Goal: Navigation & Orientation: Find specific page/section

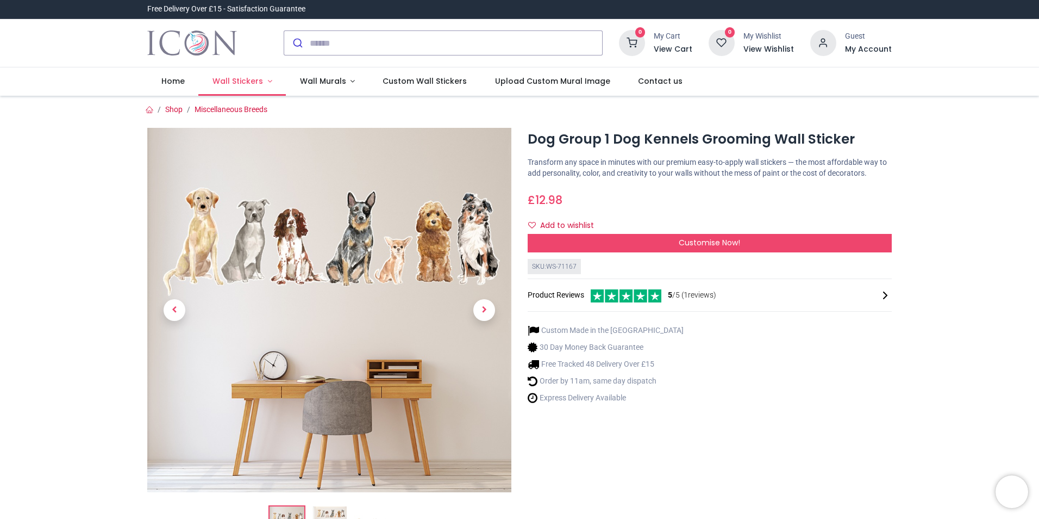
click at [228, 82] on span "Wall Stickers" at bounding box center [238, 81] width 51 height 11
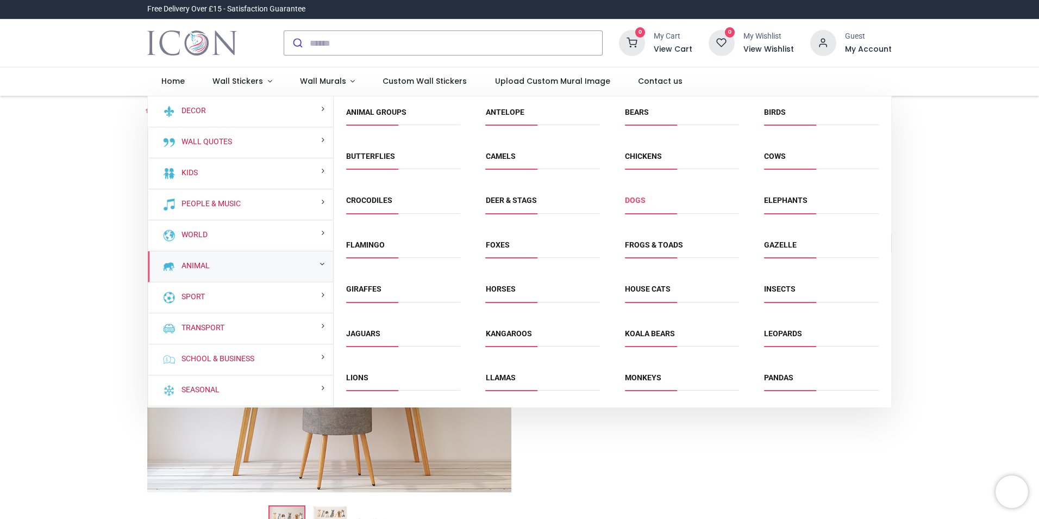
click at [634, 201] on link "Dogs" at bounding box center [635, 200] width 21 height 9
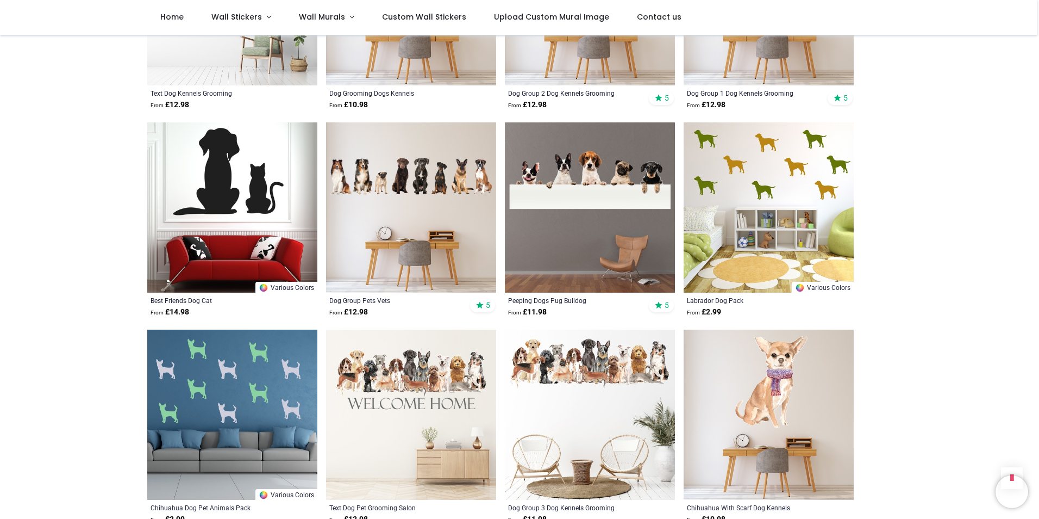
scroll to position [544, 0]
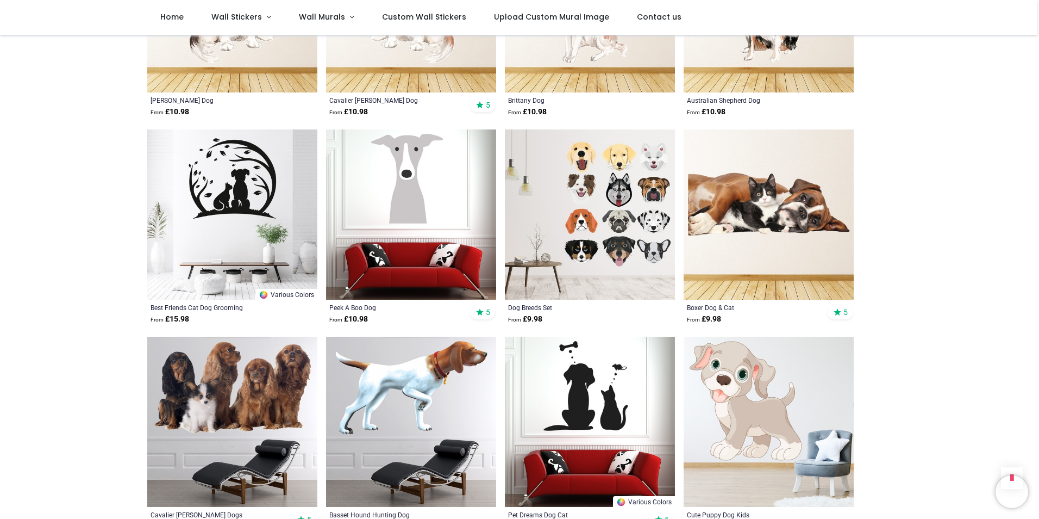
scroll to position [1577, 0]
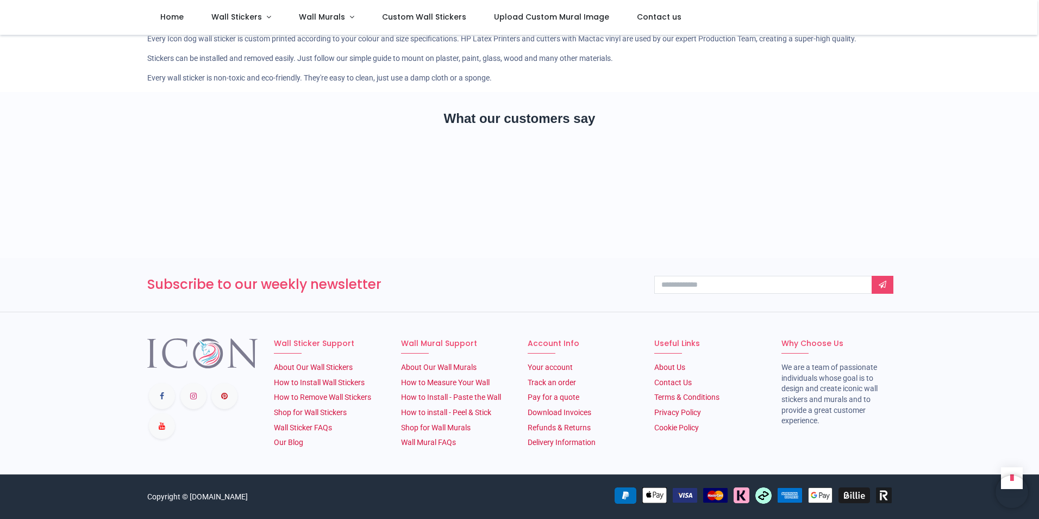
scroll to position [3860, 0]
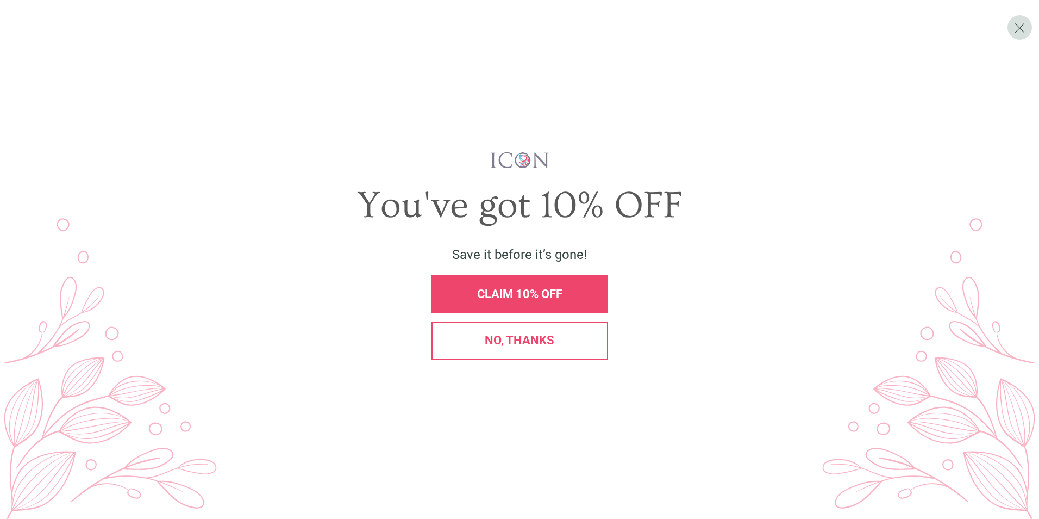
click at [519, 355] on div "No, thanks" at bounding box center [520, 340] width 177 height 38
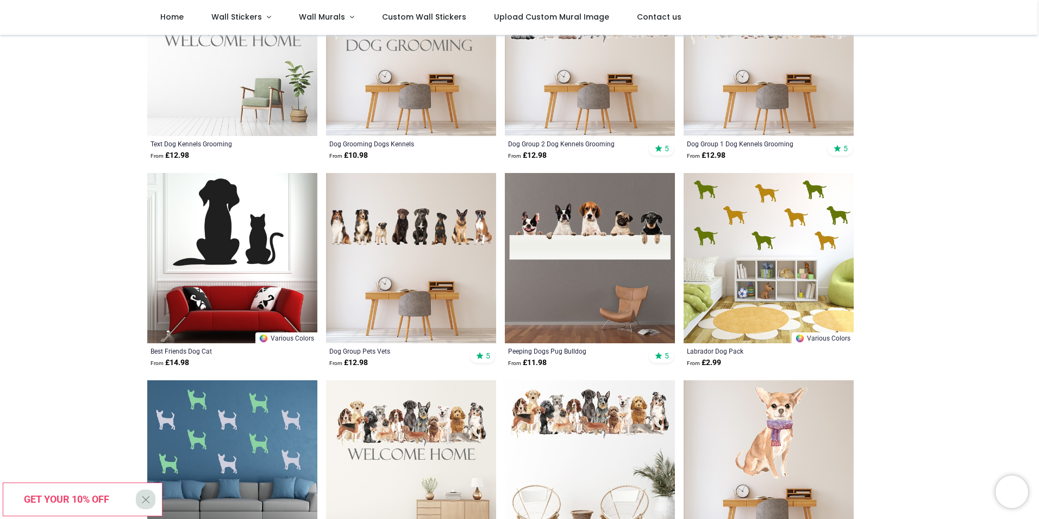
scroll to position [544, 0]
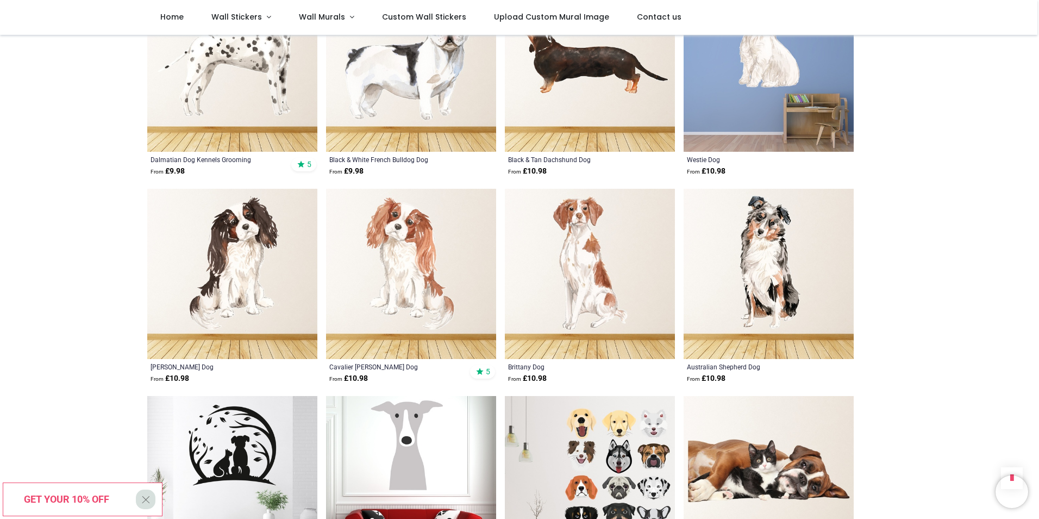
scroll to position [1577, 0]
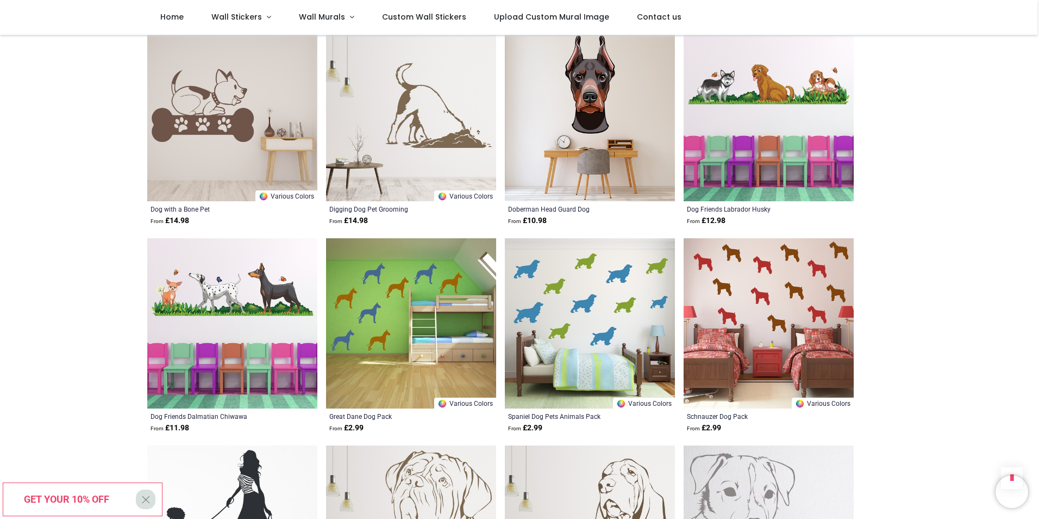
scroll to position [3969, 0]
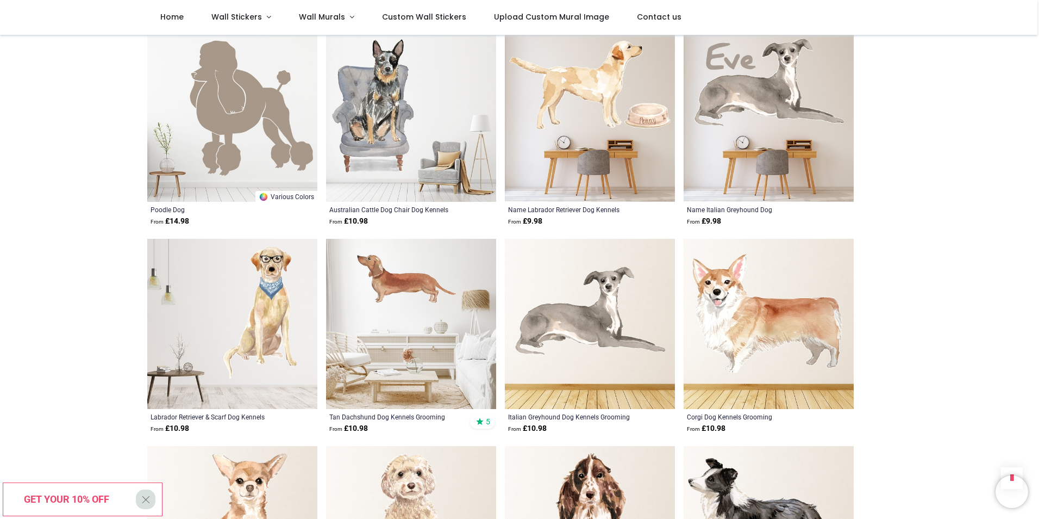
scroll to position [4675, 0]
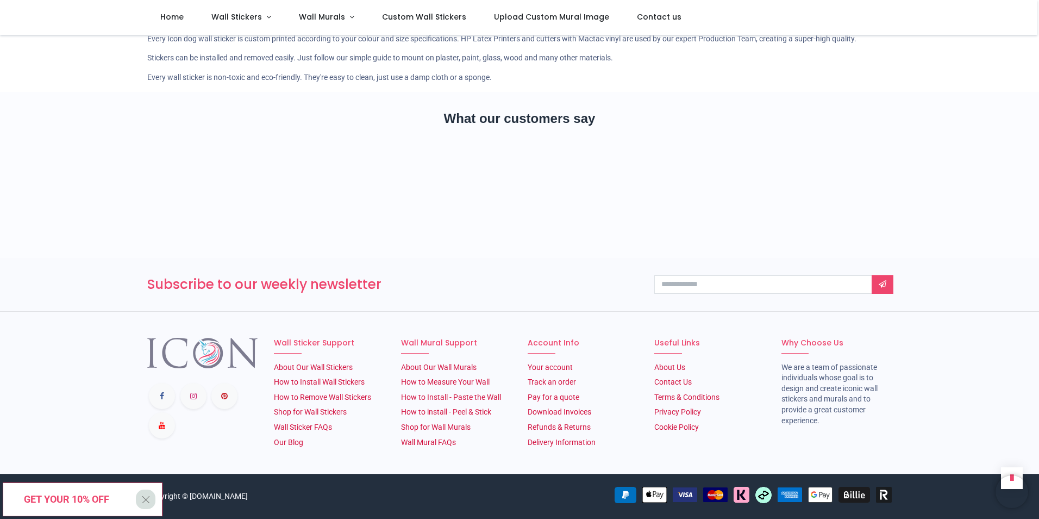
scroll to position [1475, 0]
